Goal: Find specific page/section: Find specific page/section

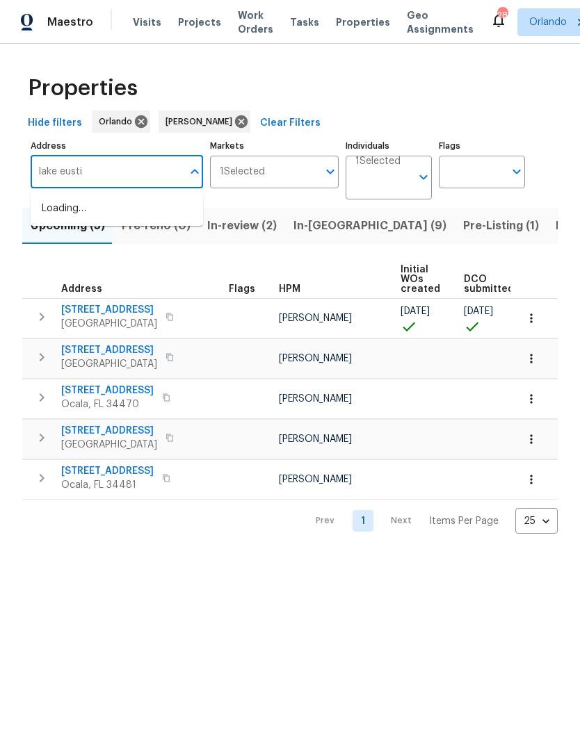
type input "lake eustis"
click at [54, 214] on li "[STREET_ADDRESS][PERSON_NAME]" at bounding box center [117, 216] width 172 height 38
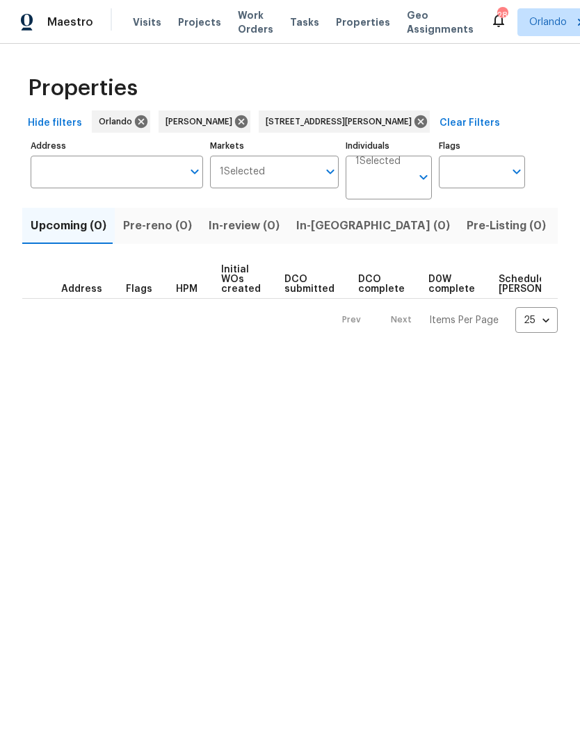
type input "[STREET_ADDRESS][PERSON_NAME]"
click at [562, 230] on span "Listed (1)" at bounding box center [587, 225] width 50 height 19
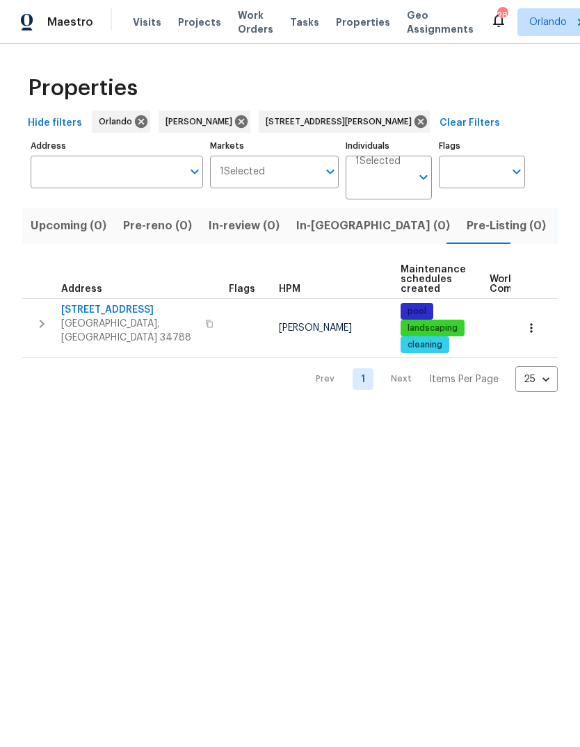
type input "[STREET_ADDRESS][PERSON_NAME]"
click at [536, 327] on icon "button" at bounding box center [531, 328] width 14 height 14
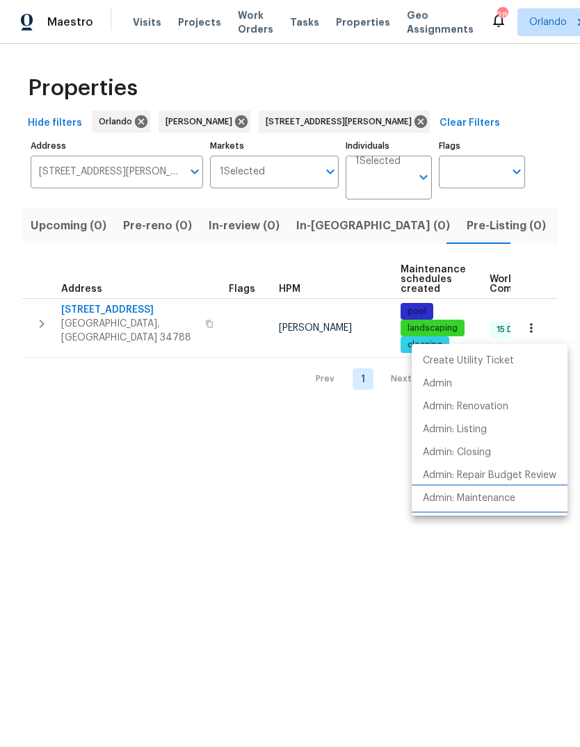
click at [514, 502] on p "Admin: Maintenance" at bounding box center [469, 498] width 92 height 15
click at [399, 125] on div at bounding box center [290, 373] width 580 height 747
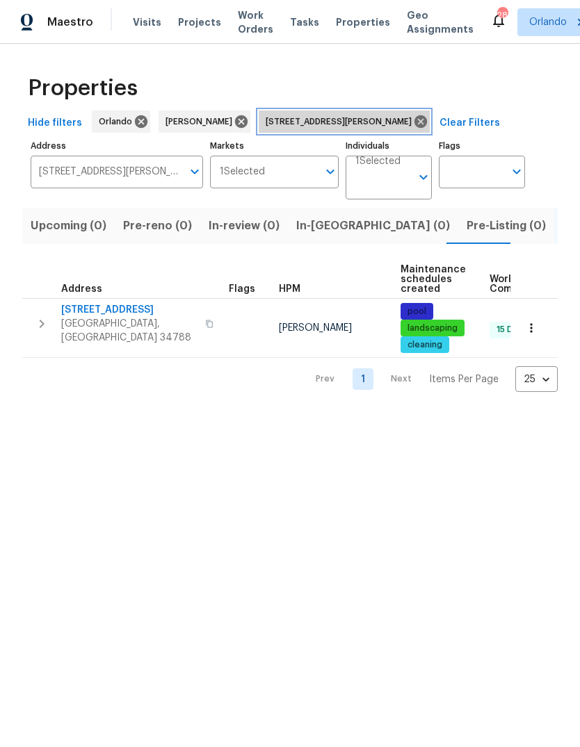
click at [413, 124] on icon at bounding box center [420, 121] width 15 height 15
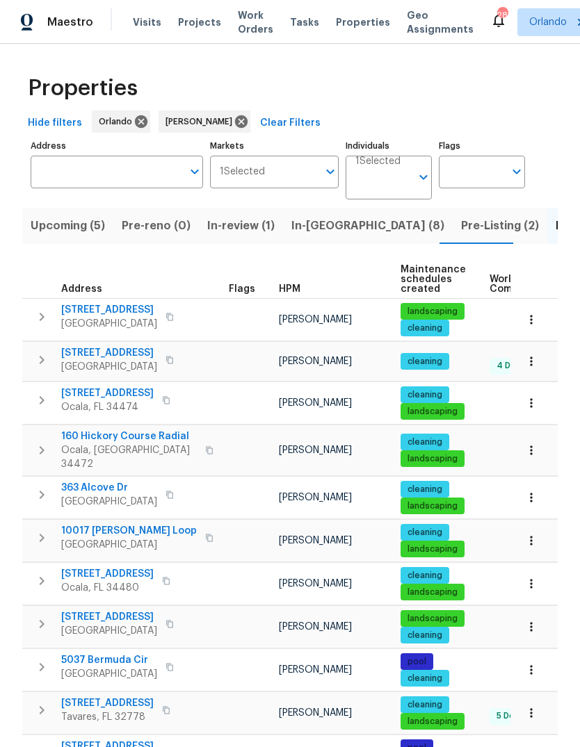
click at [311, 234] on span "In-[GEOGRAPHIC_DATA] (8)" at bounding box center [367, 225] width 153 height 19
